Goal: Task Accomplishment & Management: Manage account settings

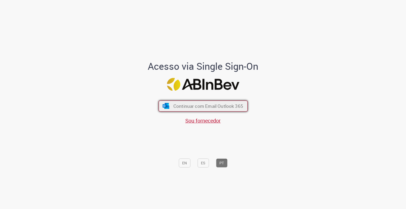
click at [194, 107] on span "Continuar com Email Outlook 365" at bounding box center [208, 106] width 70 height 6
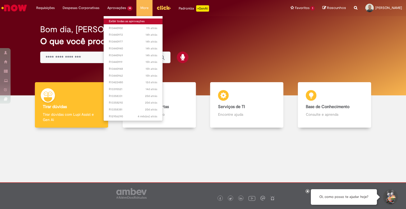
click at [115, 20] on link "Exibir todas as aprovações" at bounding box center [133, 22] width 59 height 6
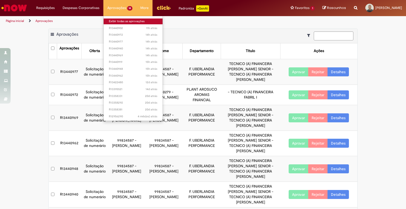
click at [120, 22] on link "Exibir todas as aprovações" at bounding box center [133, 22] width 59 height 6
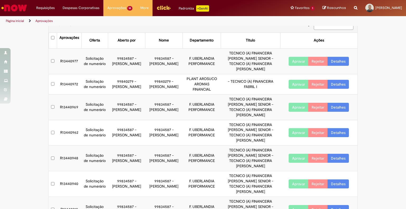
scroll to position [11, 0]
click at [344, 59] on link "Detalhes" at bounding box center [338, 61] width 21 height 9
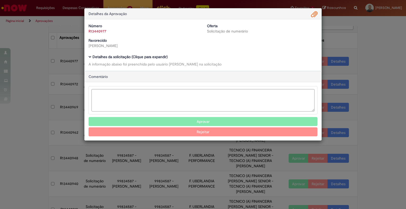
click at [152, 57] on b "Detalhes da solicitação (Clique para expandir)" at bounding box center [130, 56] width 75 height 5
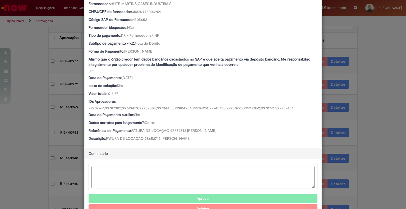
scroll to position [251, 0]
click at [202, 194] on button "Aprovar" at bounding box center [203, 198] width 229 height 9
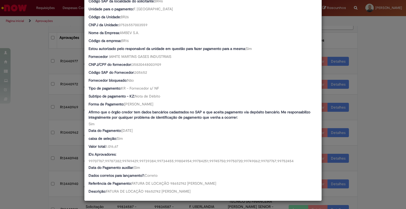
scroll to position [193, 0]
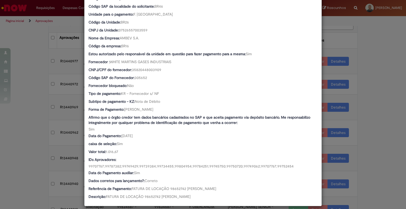
click at [364, 43] on div "Detalhes da Aprovação Número R13440977 Oferta Solicitação de numerário Favoreci…" at bounding box center [203, 104] width 406 height 209
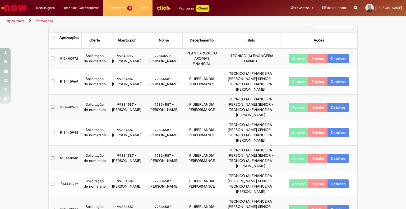
click at [335, 77] on link "Detalhes" at bounding box center [338, 81] width 21 height 9
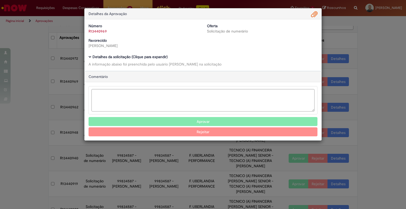
click at [198, 122] on button "Aprovar" at bounding box center [203, 121] width 229 height 9
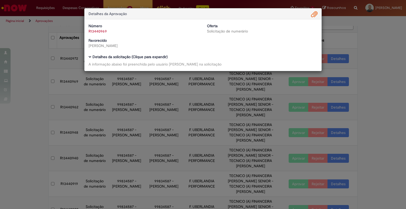
click at [372, 85] on div "Detalhes da Aprovação Número R13440969 Oferta Solicitação de numerário Favoreci…" at bounding box center [203, 104] width 406 height 209
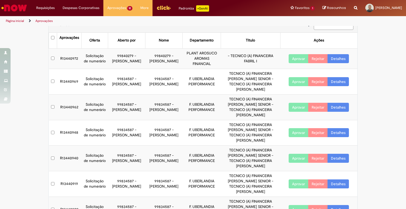
click at [340, 103] on link "Detalhes" at bounding box center [338, 107] width 21 height 9
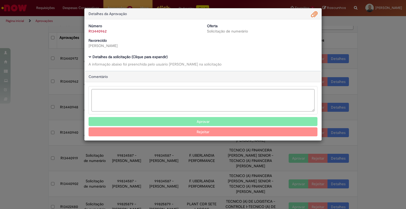
click at [202, 122] on button "Aprovar" at bounding box center [203, 121] width 229 height 9
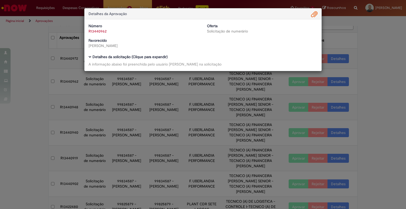
click at [387, 77] on div "Detalhes da Aprovação Número R13440962 Oferta Solicitação de numerário Favoreci…" at bounding box center [203, 104] width 406 height 209
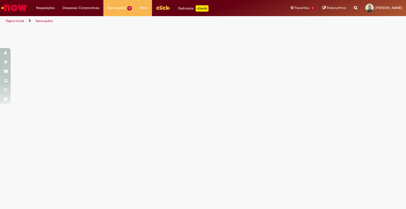
click at [278, 22] on div "Página inicial Aprovações" at bounding box center [203, 21] width 406 height 10
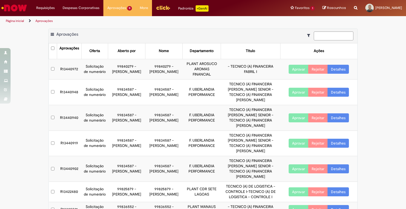
click at [338, 88] on link "Detalhes" at bounding box center [338, 92] width 21 height 9
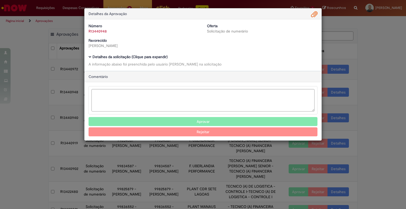
click at [176, 122] on button "Aprovar" at bounding box center [203, 121] width 229 height 9
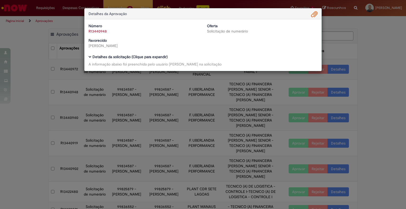
click at [389, 89] on div "Detalhes da Aprovação Número R13440948 Oferta Solicitação de numerário Favoreci…" at bounding box center [203, 104] width 406 height 209
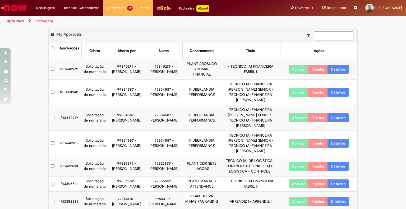
click at [341, 113] on link "Detalhes" at bounding box center [338, 117] width 21 height 9
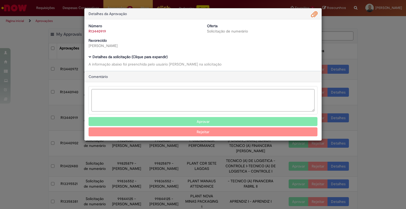
click at [152, 56] on b "Detalhes da solicitação (Clique para expandir)" at bounding box center [130, 56] width 75 height 5
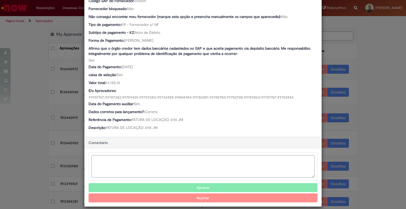
scroll to position [270, 0]
click at [202, 184] on button "Aprovar" at bounding box center [203, 188] width 229 height 9
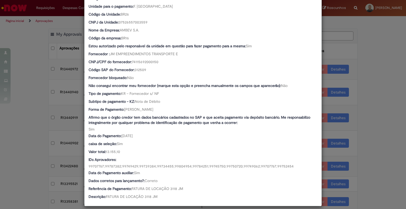
click at [360, 131] on div "Detalhes da Aprovação Número R13440919 Oferta Solicitação de numerário Favoreci…" at bounding box center [203, 104] width 406 height 209
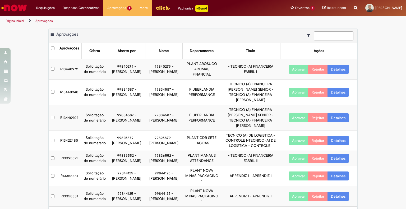
click at [338, 88] on link "Detalhes" at bounding box center [338, 92] width 21 height 9
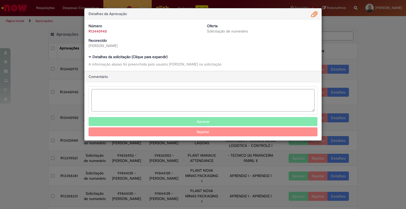
click at [157, 52] on div "Número R13440940 Oferta Solicitação de numerário Favorecido Camily Vitoria Silv…" at bounding box center [203, 37] width 237 height 29
click at [160, 56] on b "Detalhes da solicitação (Clique para expandir)" at bounding box center [130, 56] width 75 height 5
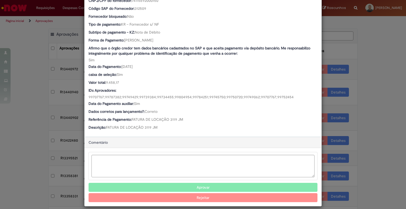
scroll to position [262, 0]
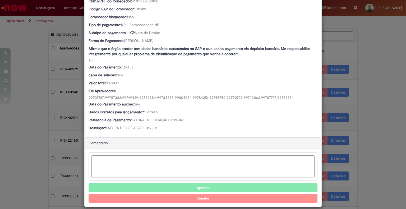
click at [180, 184] on button "Aprovar" at bounding box center [203, 188] width 229 height 9
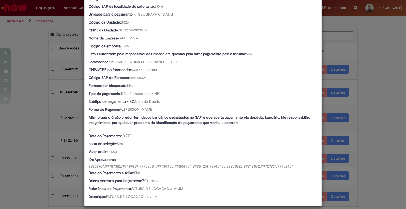
click at [374, 94] on div "Detalhes da Aprovação Número R13440940 Oferta Solicitação de numerário Favoreci…" at bounding box center [203, 104] width 406 height 209
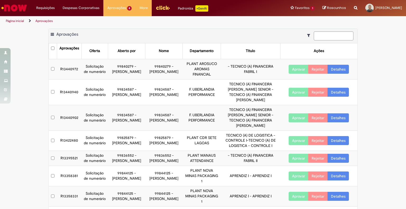
click at [340, 113] on link "Detalhes" at bounding box center [338, 117] width 21 height 9
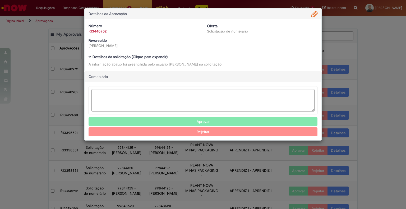
click at [140, 57] on b "Detalhes da solicitação (Clique para expandir)" at bounding box center [130, 56] width 75 height 5
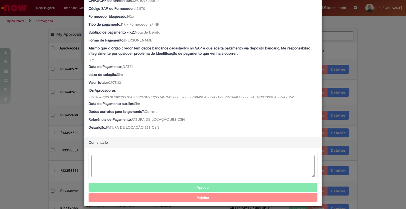
scroll to position [262, 0]
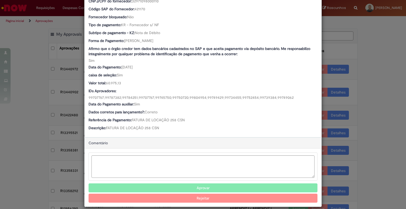
click at [214, 184] on button "Aprovar" at bounding box center [203, 188] width 229 height 9
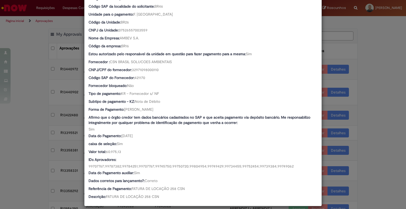
click at [381, 62] on div "Detalhes da Aprovação Número R13440902 Oferta Solicitação de numerário Favoreci…" at bounding box center [203, 104] width 406 height 209
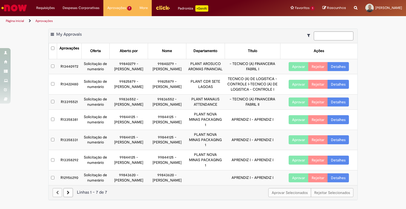
scroll to position [12, 0]
drag, startPoint x: 369, startPoint y: 95, endPoint x: 370, endPoint y: 75, distance: 20.1
click at [370, 75] on div "Exportar como PDF Exportar como Excel Exportar como CSV My Approvals Aprovações…" at bounding box center [203, 117] width 406 height 177
click at [68, 197] on link at bounding box center [68, 192] width 10 height 9
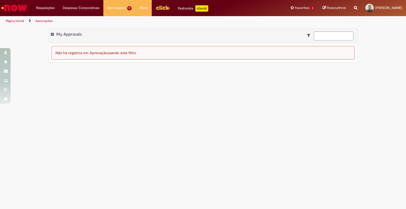
scroll to position [0, 0]
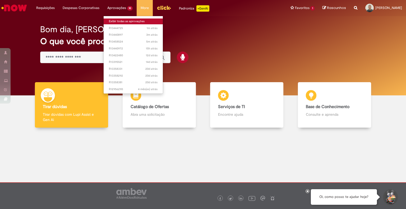
click at [120, 20] on link "Exibir todas as aprovações" at bounding box center [133, 22] width 59 height 6
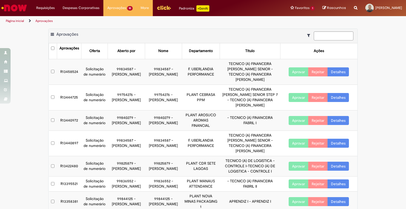
click at [336, 67] on link "Detalhes" at bounding box center [338, 71] width 21 height 9
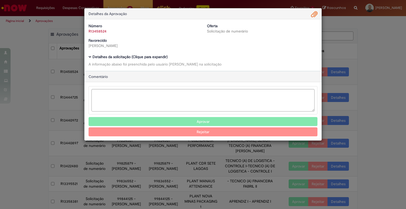
click at [162, 58] on b "Detalhes da solicitação (Clique para expandir)" at bounding box center [130, 56] width 75 height 5
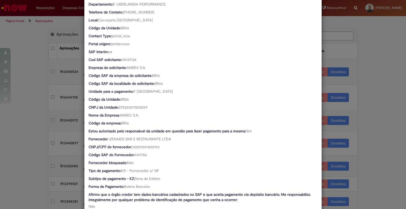
scroll to position [116, 0]
click at [198, 108] on div "CNPJ da Unidade: 07526557003559" at bounding box center [203, 107] width 229 height 7
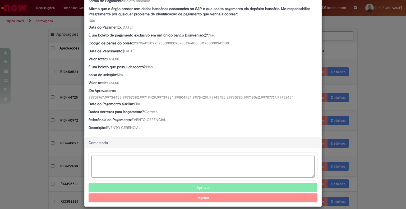
scroll to position [301, 0]
click at [201, 184] on button "Aprovar" at bounding box center [203, 188] width 229 height 9
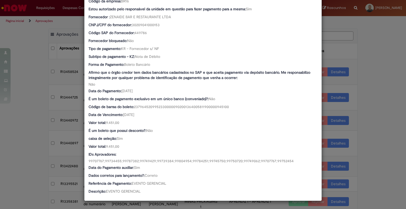
scroll to position [232, 0]
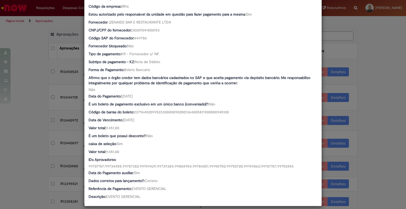
click at [367, 37] on div "Detalhes da Aprovação Número R13458524 Oferta Solicitação de numerário Favoreci…" at bounding box center [203, 104] width 406 height 209
